Goal: Task Accomplishment & Management: Use online tool/utility

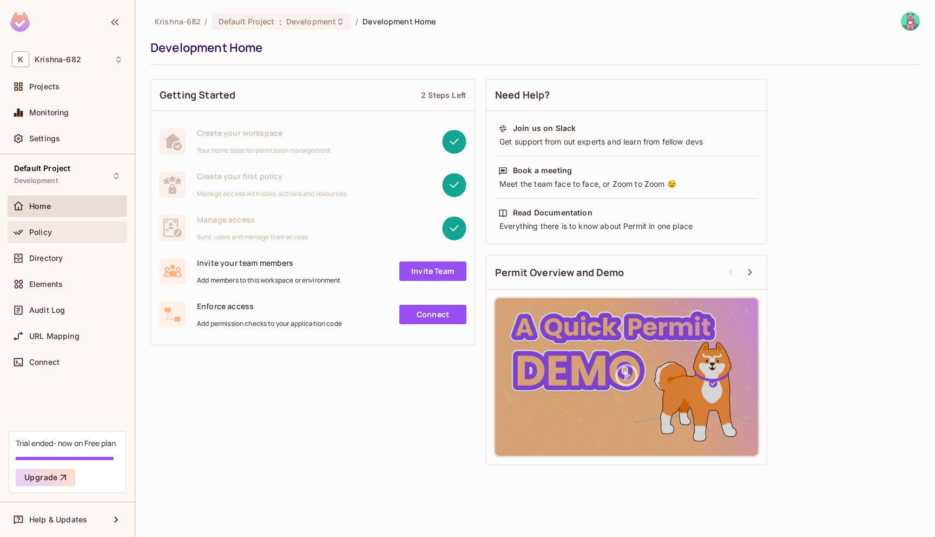
click at [49, 240] on div "Policy" at bounding box center [68, 232] width 120 height 22
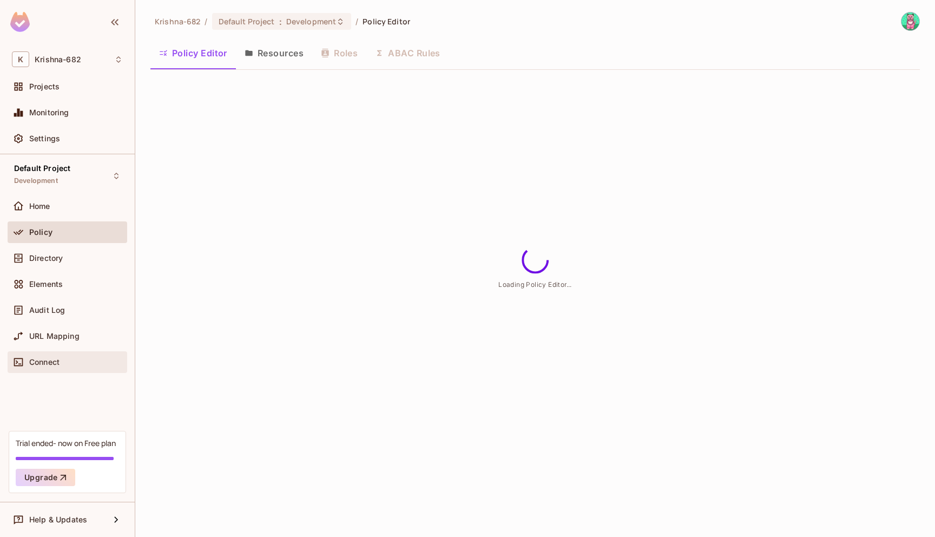
click at [47, 364] on span "Connect" at bounding box center [44, 362] width 30 height 9
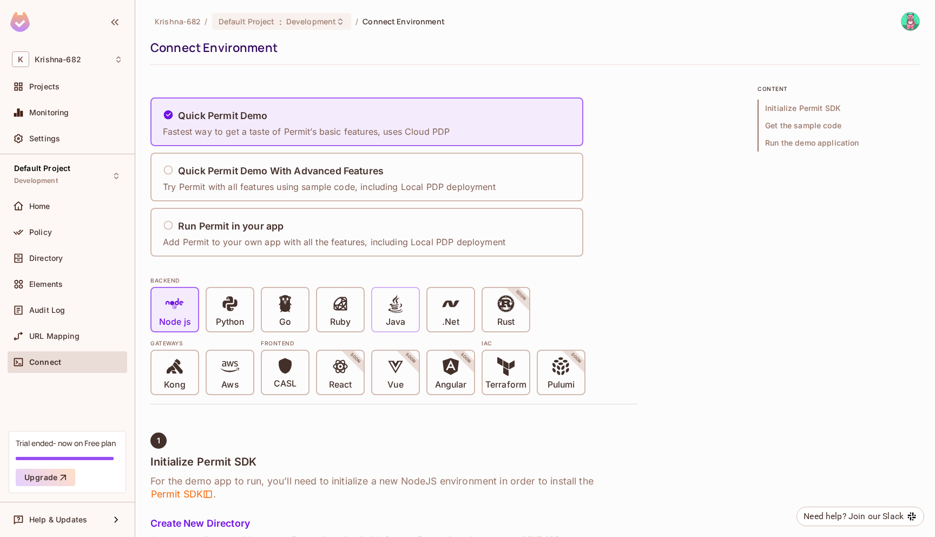
click at [384, 321] on div "Java" at bounding box center [395, 309] width 47 height 43
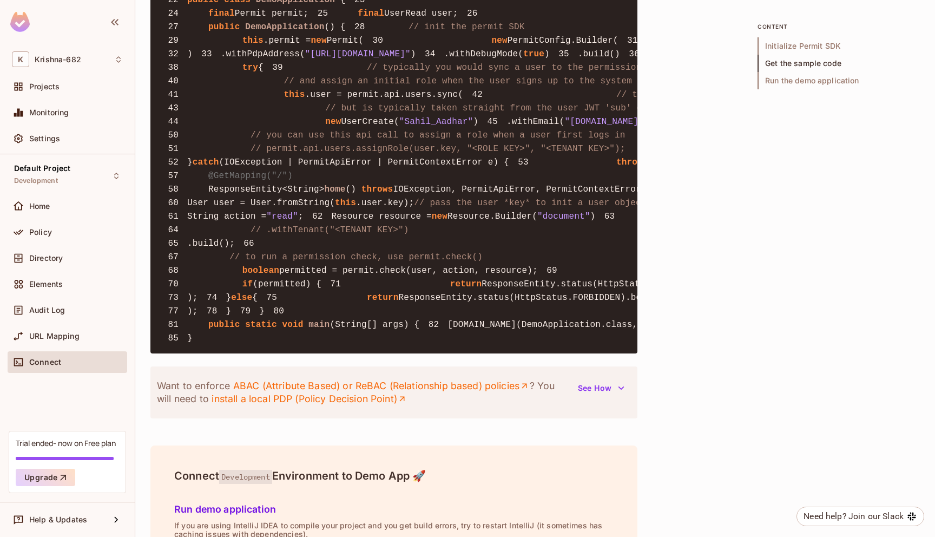
scroll to position [1038, 0]
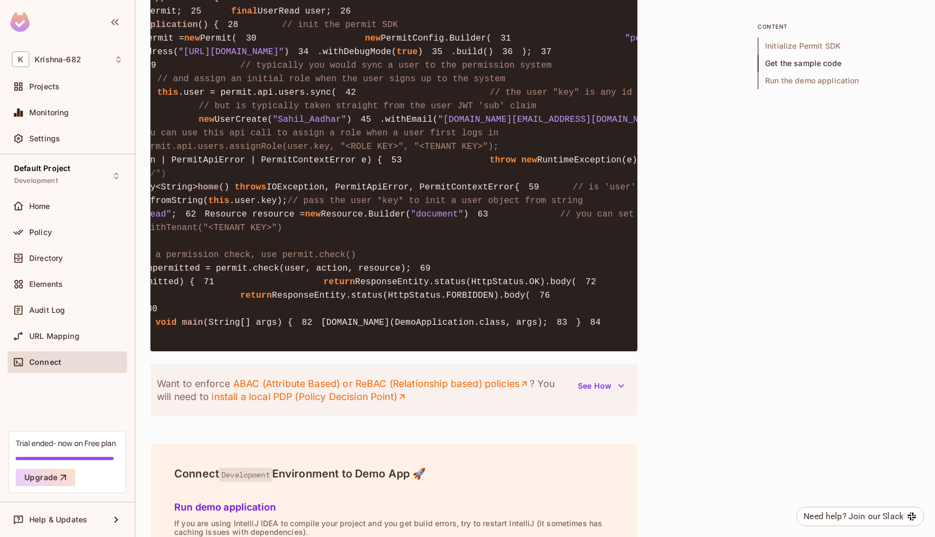
scroll to position [0, 0]
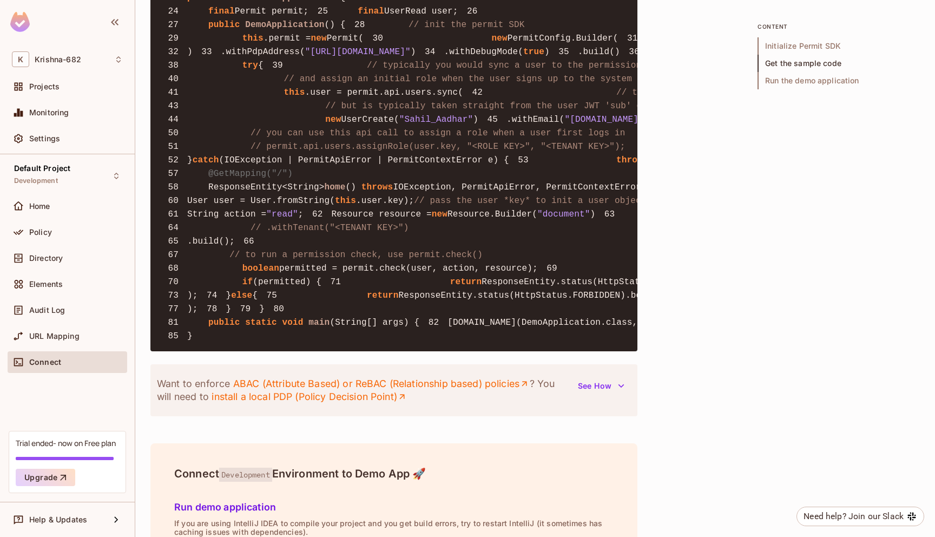
drag, startPoint x: 301, startPoint y: 329, endPoint x: 476, endPoint y: 331, distance: 175.3
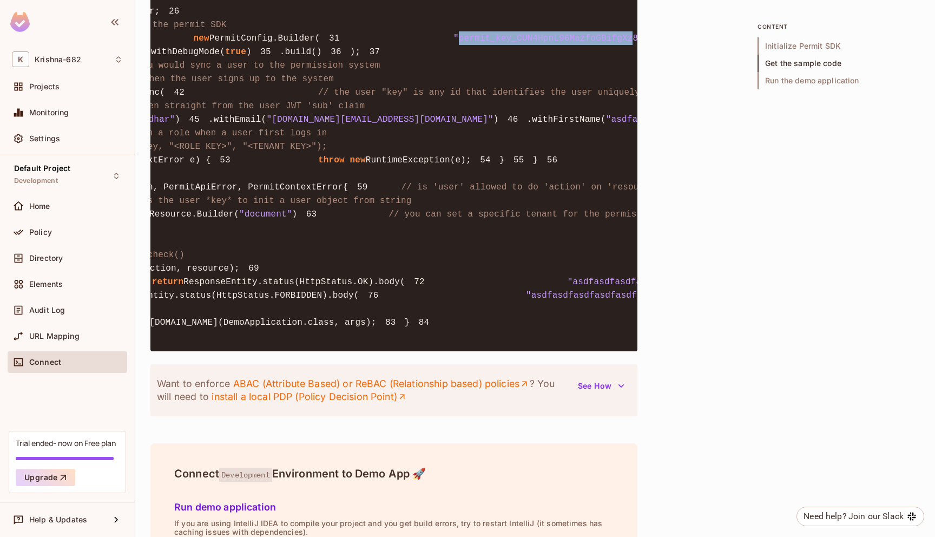
scroll to position [0, 322]
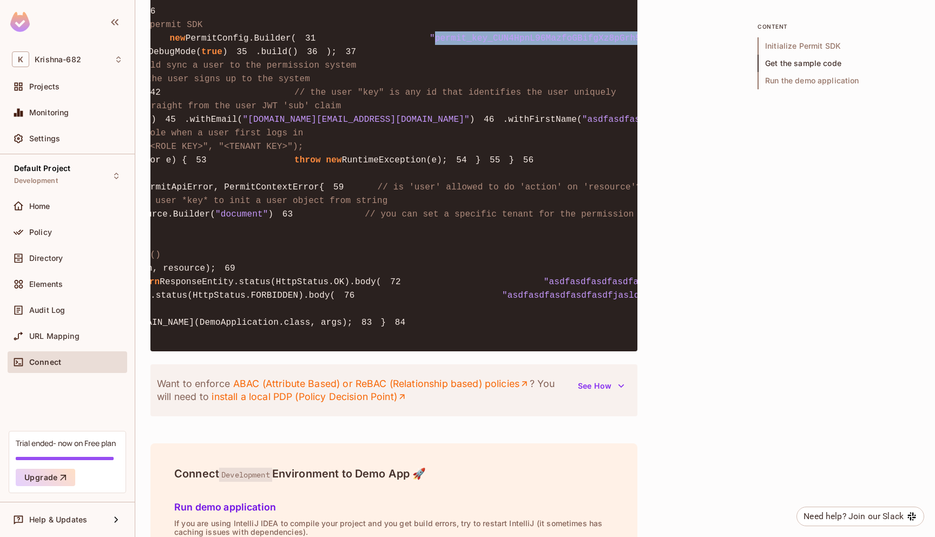
click at [491, 43] on span ""permit_key_CUN4HpnL96MazfoGBifgXz8pGrh5Rguoo93wYMxVELKP0TK1Tm5RdlsB36zXAdiJU1K…" at bounding box center [688, 39] width 517 height 10
click at [485, 43] on span ""permit_key_CUN4HpnL96MazfoGBifgXz8pGrh5Rguoo93wYMxVELKP0TK1Tm5RdlsB36zXAdiJU1K…" at bounding box center [688, 39] width 517 height 10
click at [488, 43] on span ""permit_key_CUN4HpnL96MazfoGBifgXz8pGrh5Rguoo93wYMxVELKP0TK1Tm5RdlsB36zXAdiJU1K…" at bounding box center [688, 39] width 517 height 10
copy span "permit_key_CUN4HpnL96MazfoGBifgXz8pGrh5Rguoo93wYMxVELKP0TK1Tm5RdlsB36zXAdiJU1Kh…"
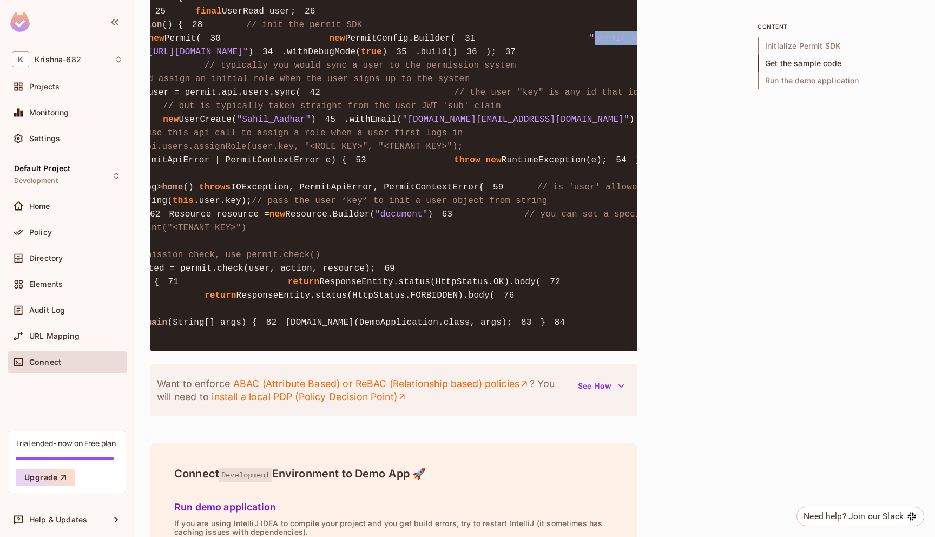
scroll to position [0, 0]
